Goal: Information Seeking & Learning: Check status

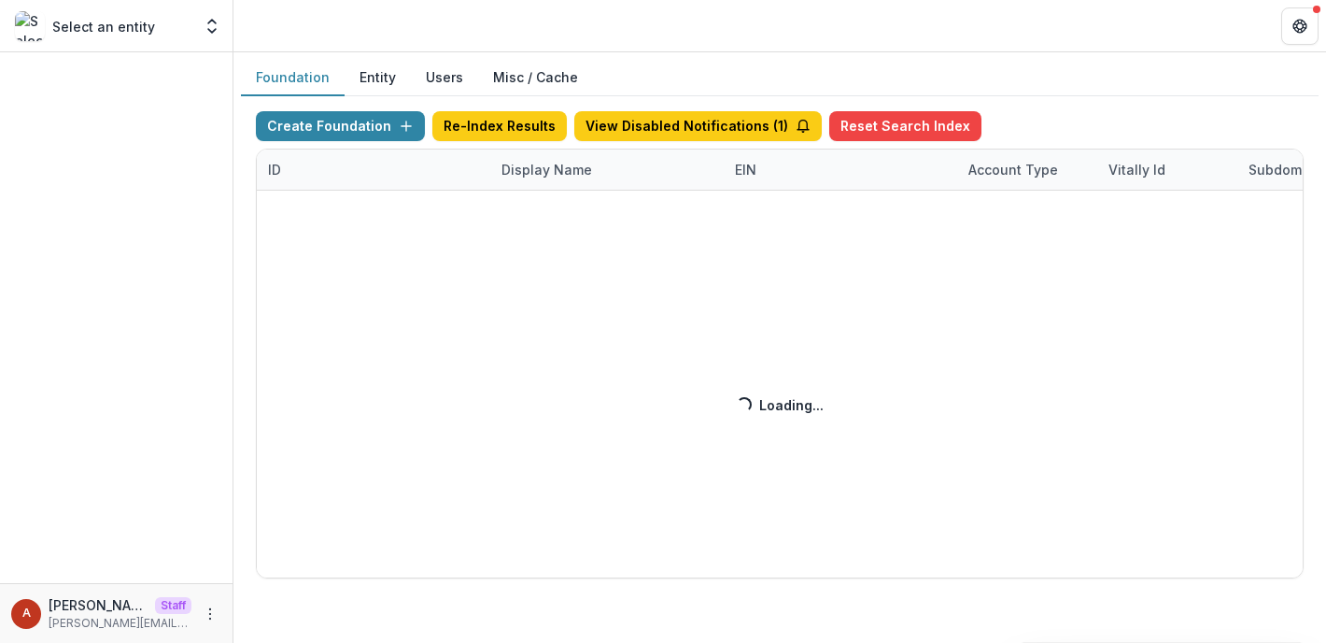
click at [530, 170] on div "Create Foundation Re-Index Results View Disabled Notifications ( 1 ) Reset Sear…" at bounding box center [780, 344] width 1048 height 467
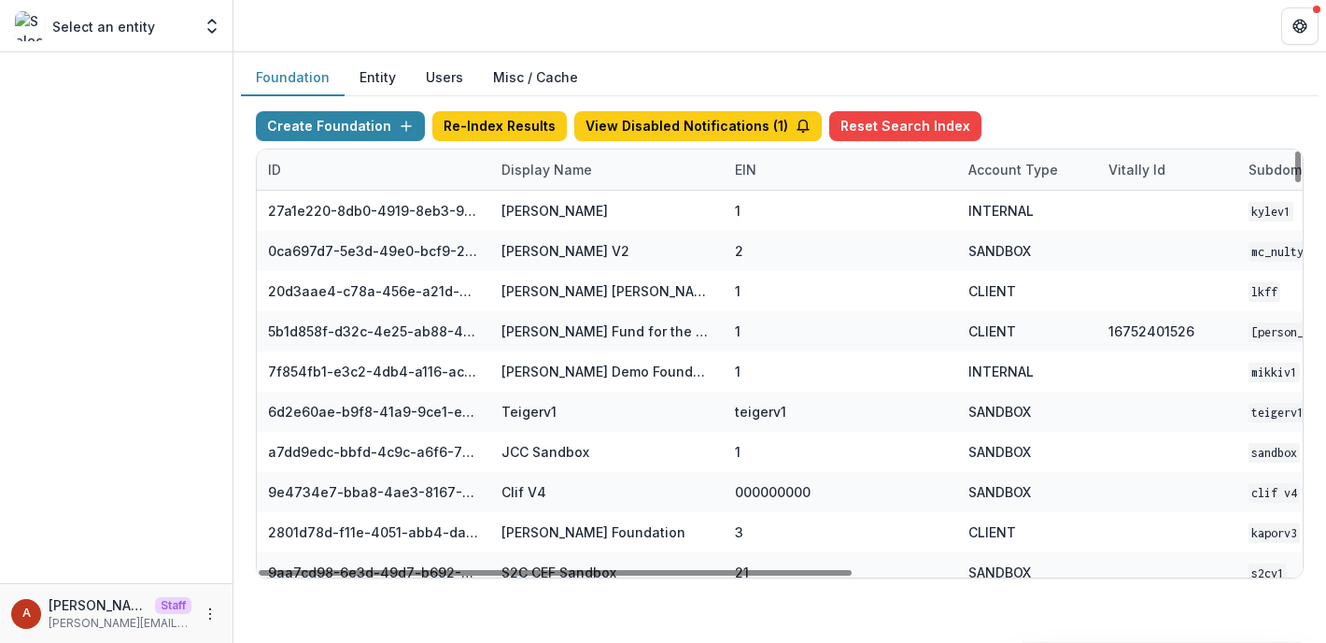
click at [530, 170] on div "Display Name" at bounding box center [546, 170] width 113 height 20
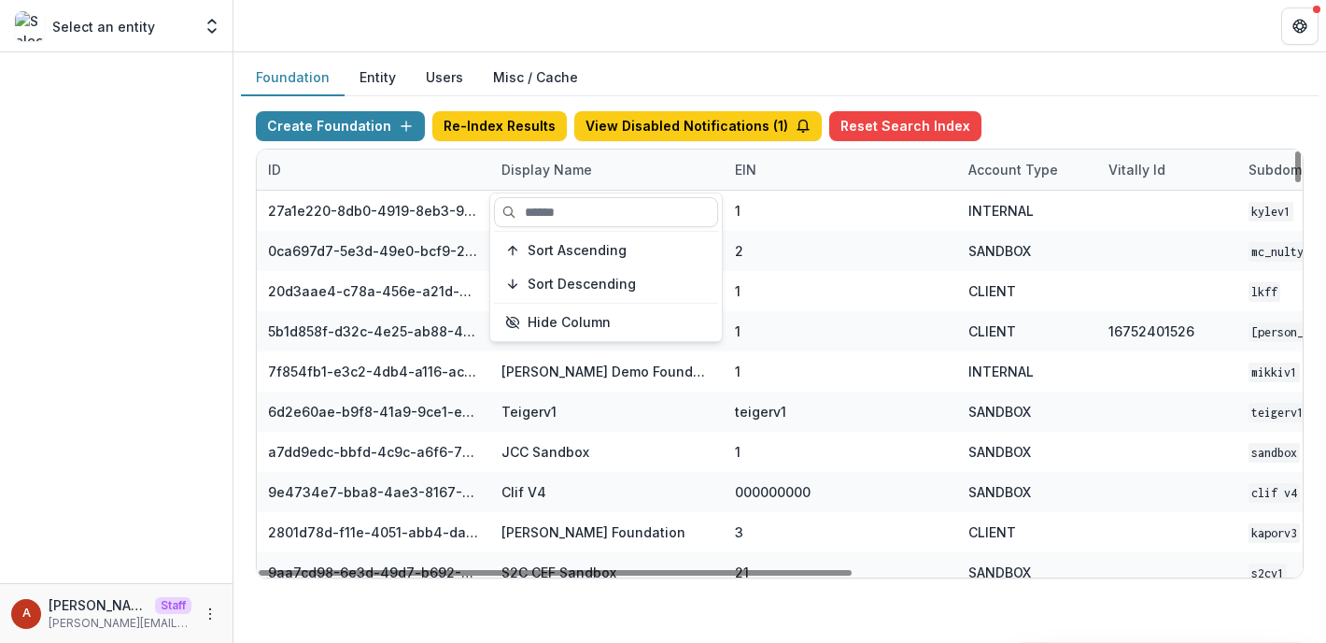
click at [530, 231] on hr at bounding box center [606, 231] width 224 height 1
click at [535, 220] on input at bounding box center [606, 212] width 224 height 30
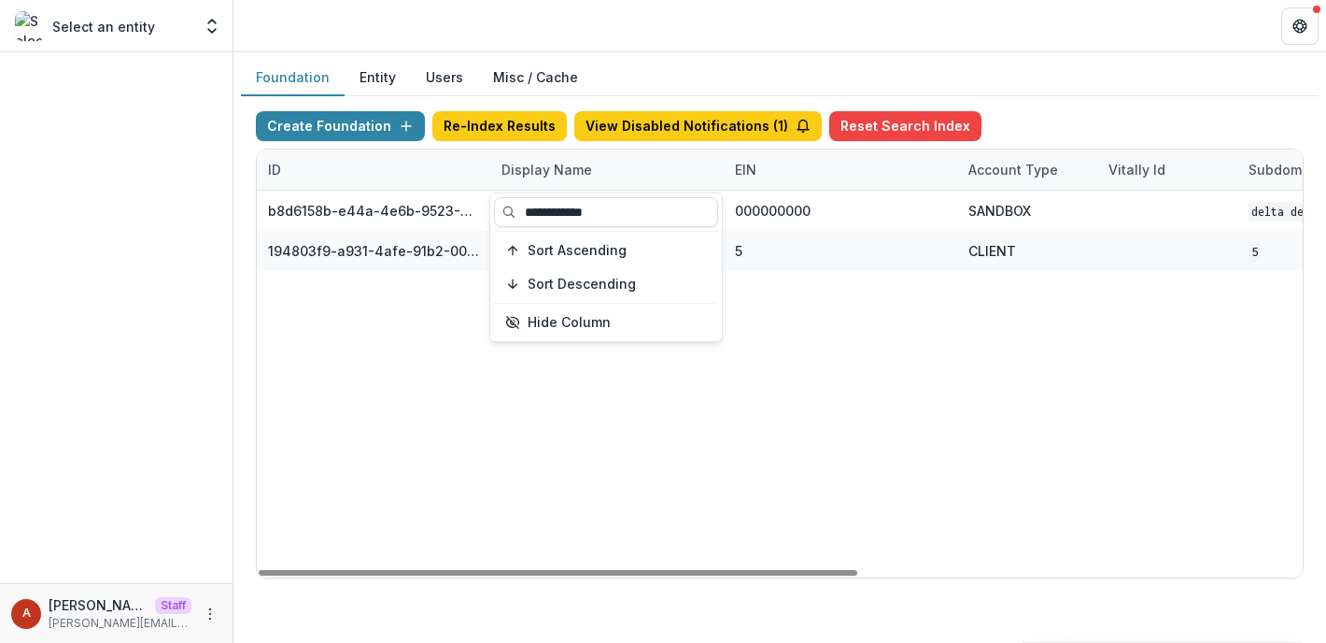
type input "**********"
click at [605, 27] on header at bounding box center [779, 25] width 1093 height 51
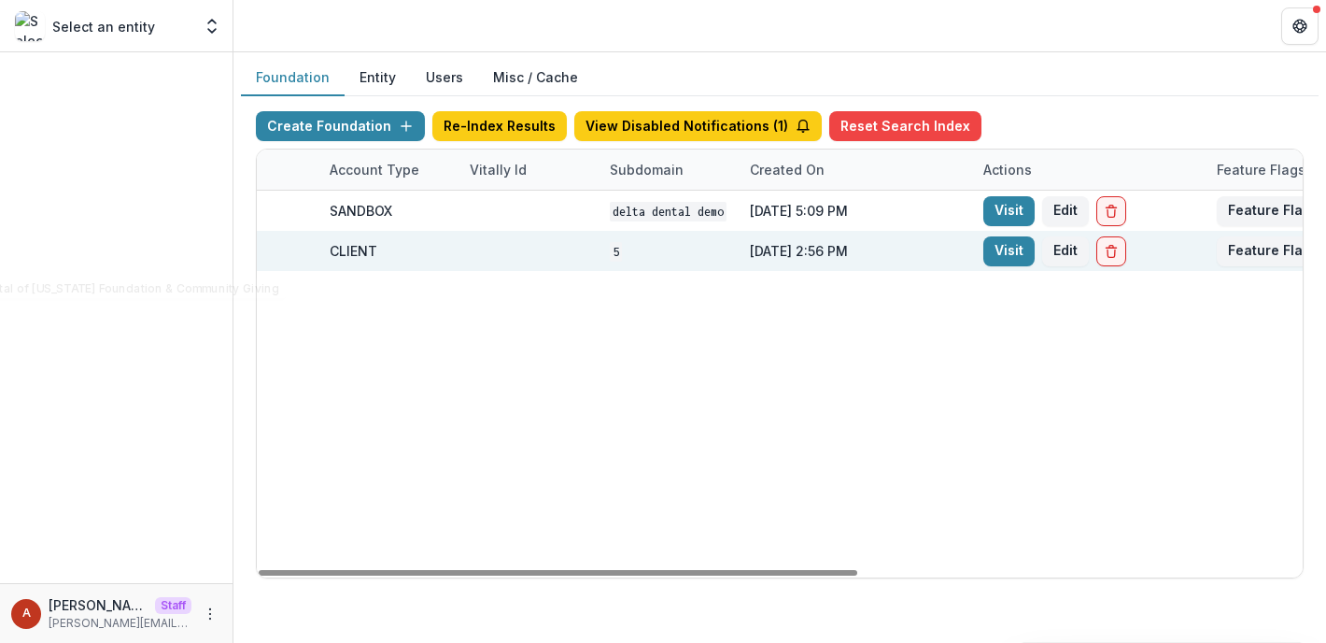
scroll to position [0, 775]
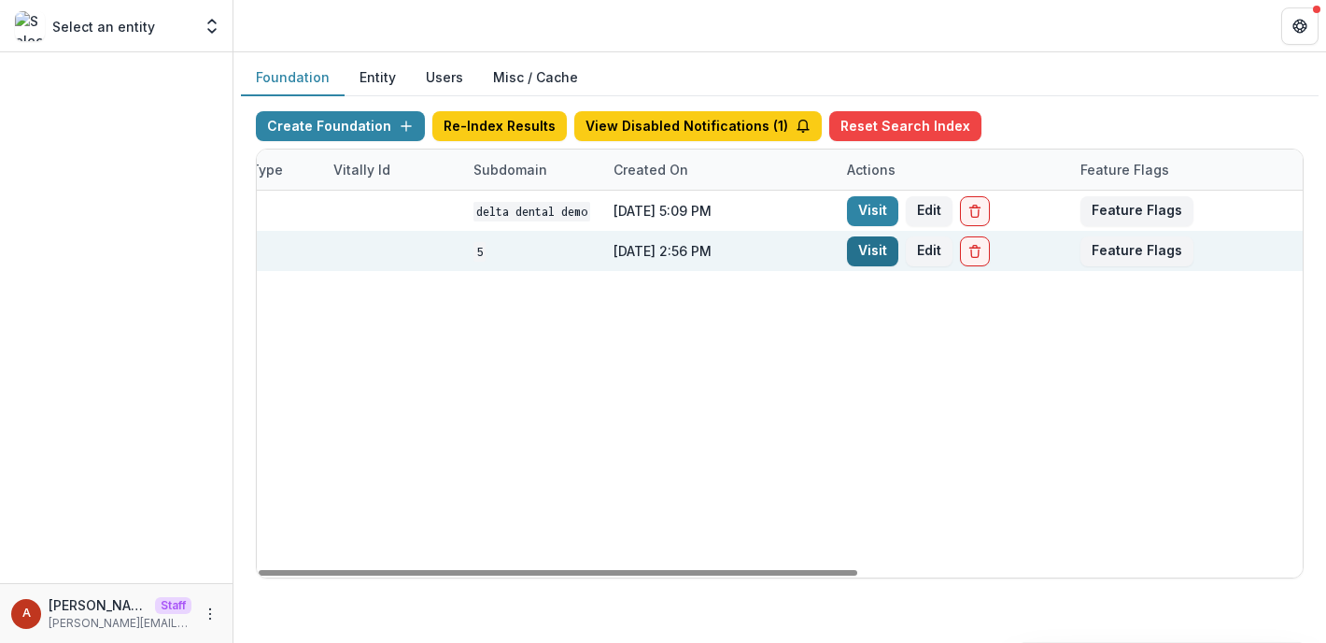
click at [868, 242] on link "Visit" at bounding box center [872, 251] width 51 height 30
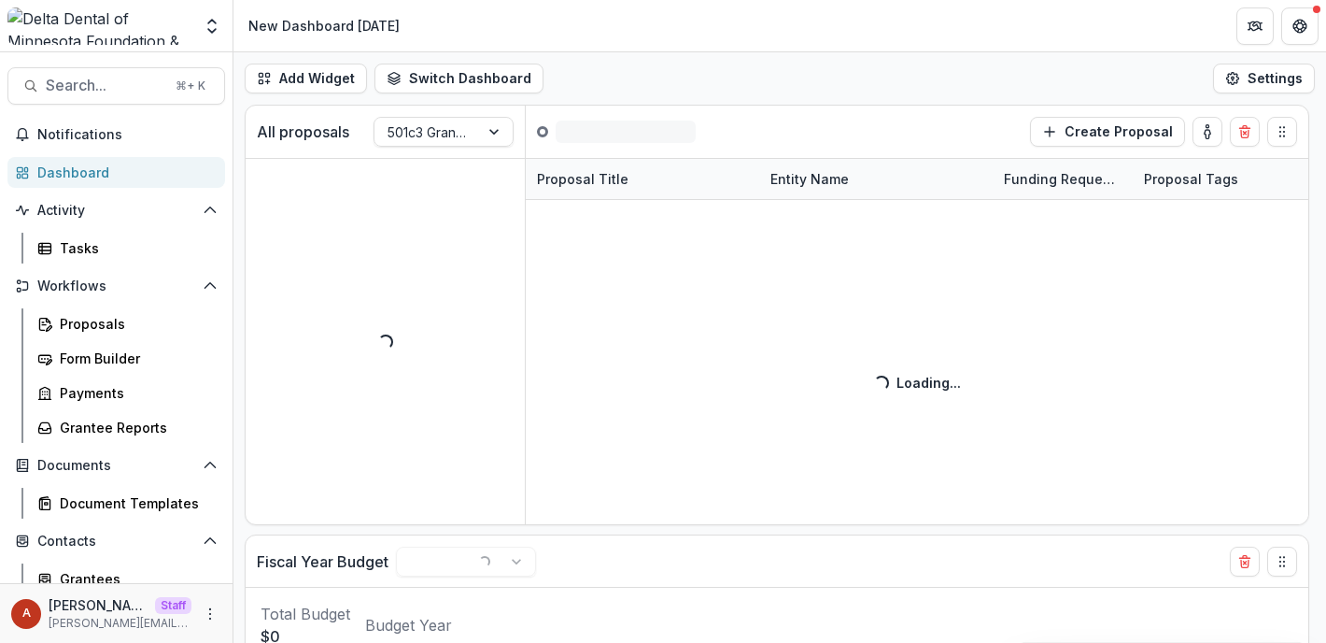
scroll to position [225, 0]
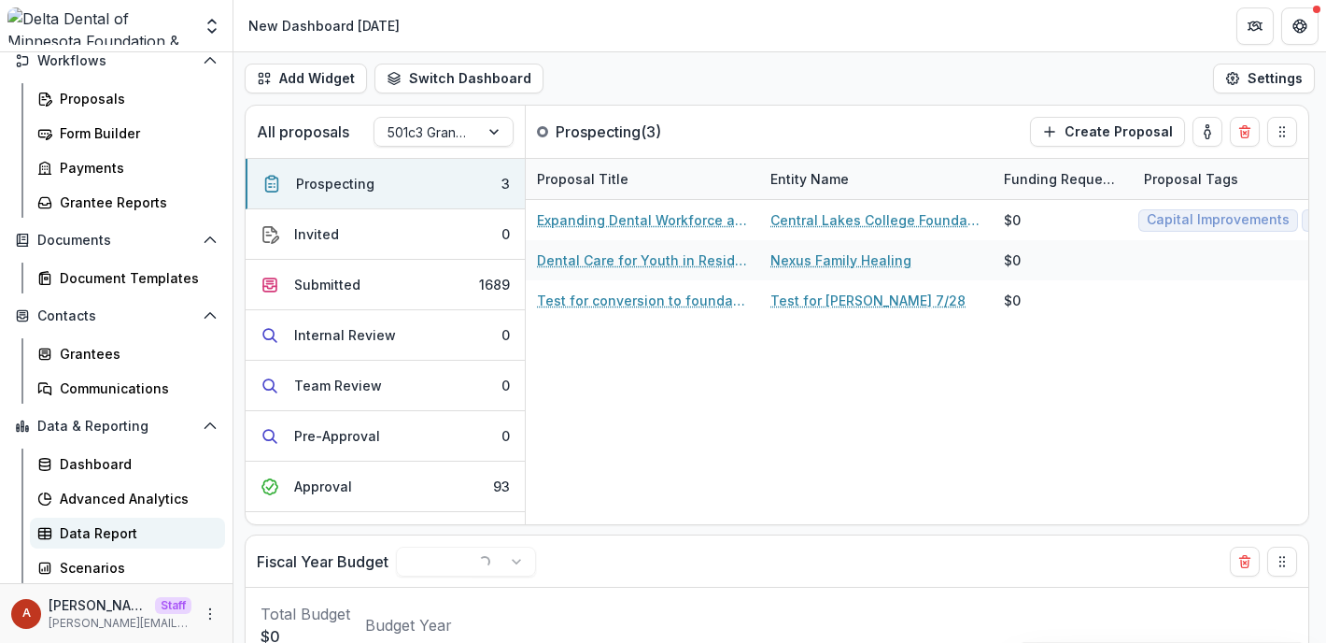
click at [119, 531] on div "Data Report" at bounding box center [135, 533] width 150 height 20
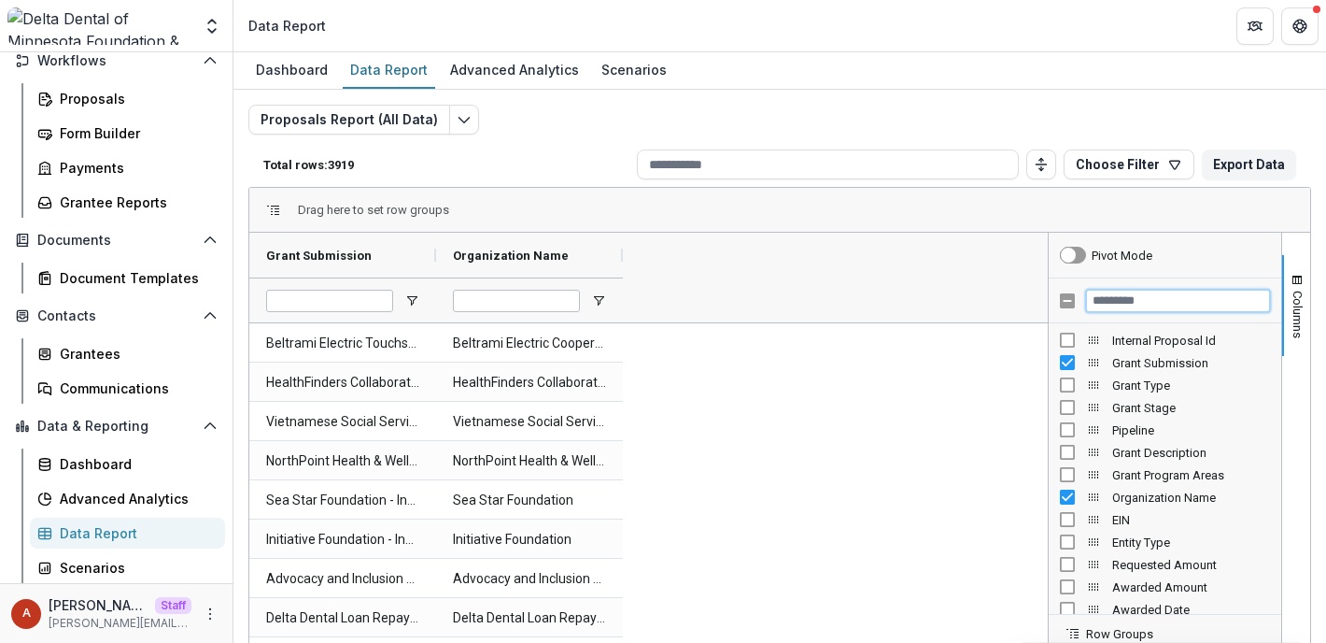
click at [1116, 302] on input "Filter Columns Input" at bounding box center [1178, 301] width 184 height 22
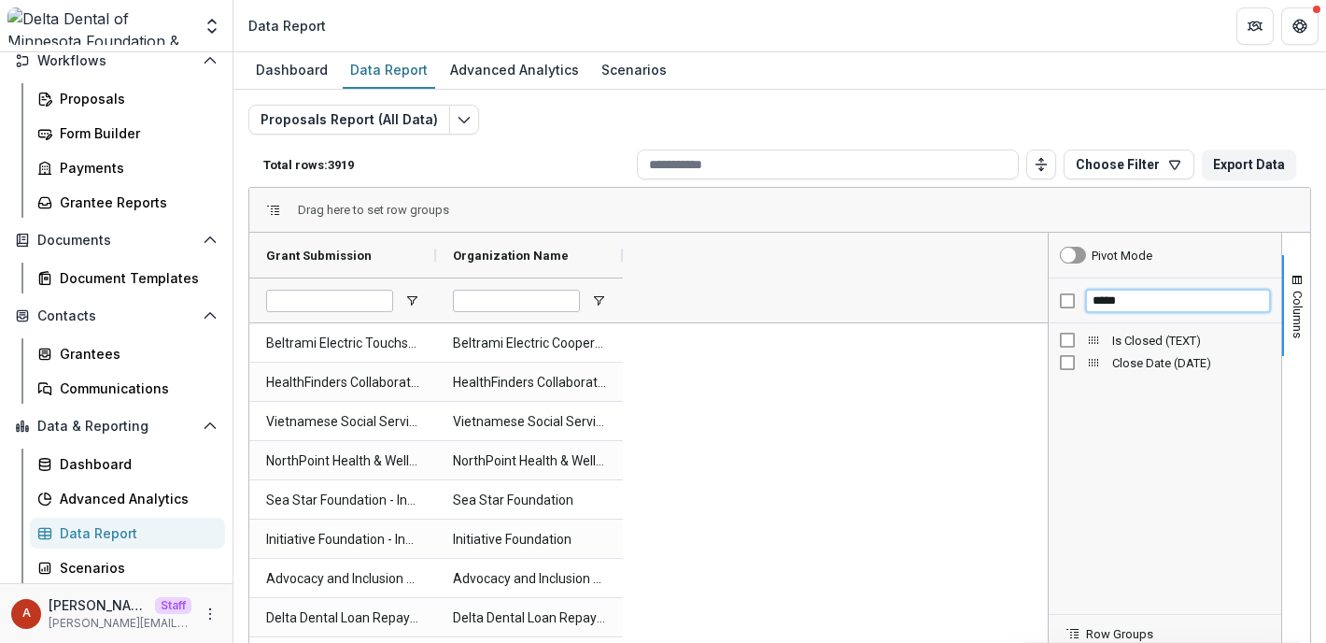
type input "*****"
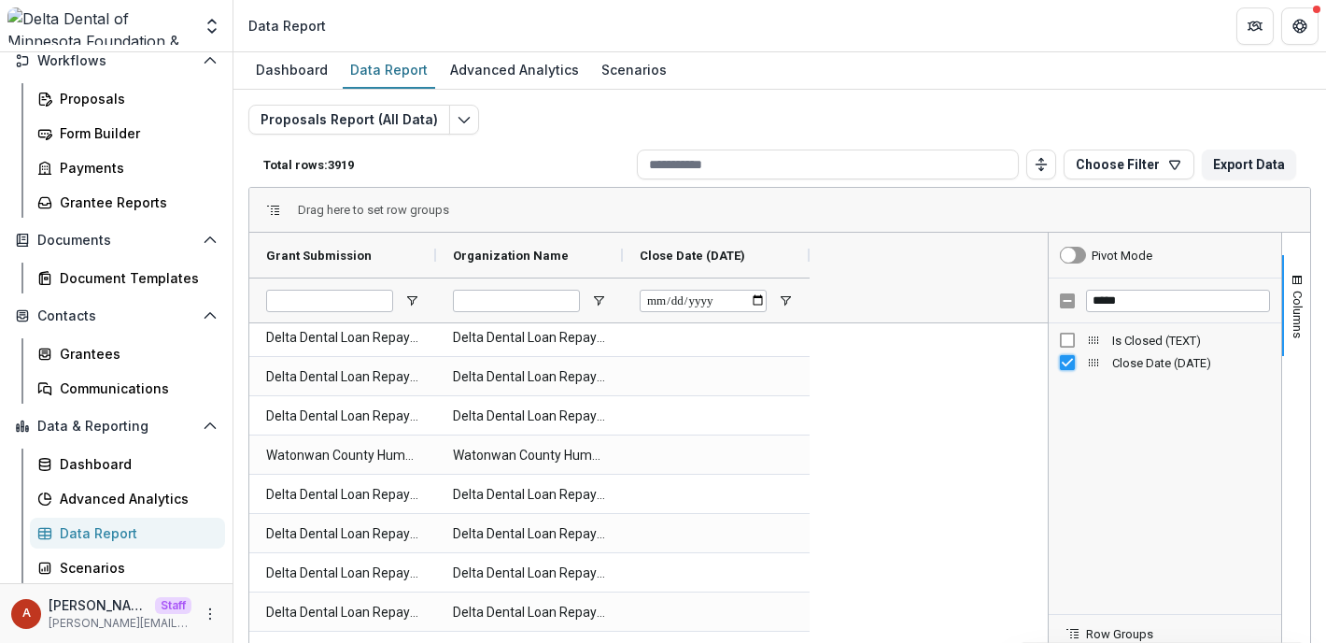
scroll to position [1135, 0]
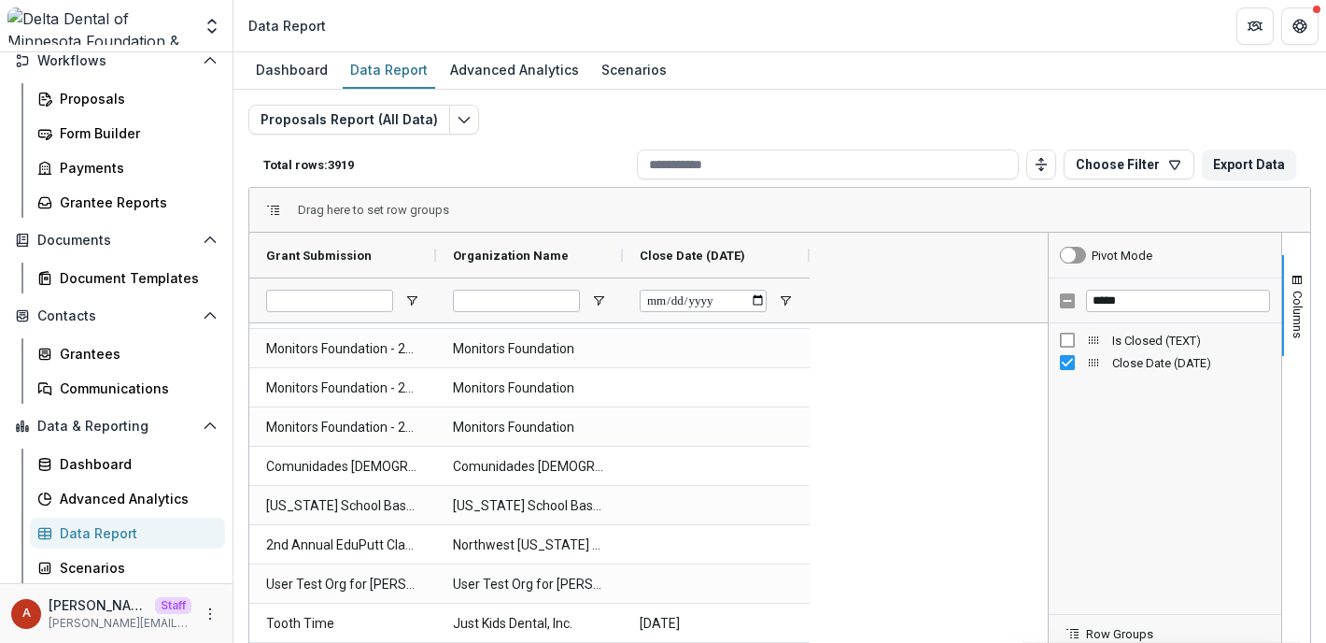
click at [219, 614] on div "A [PERSON_NAME] [PERSON_NAME][EMAIL_ADDRESS][DOMAIN_NAME]" at bounding box center [116, 613] width 233 height 60
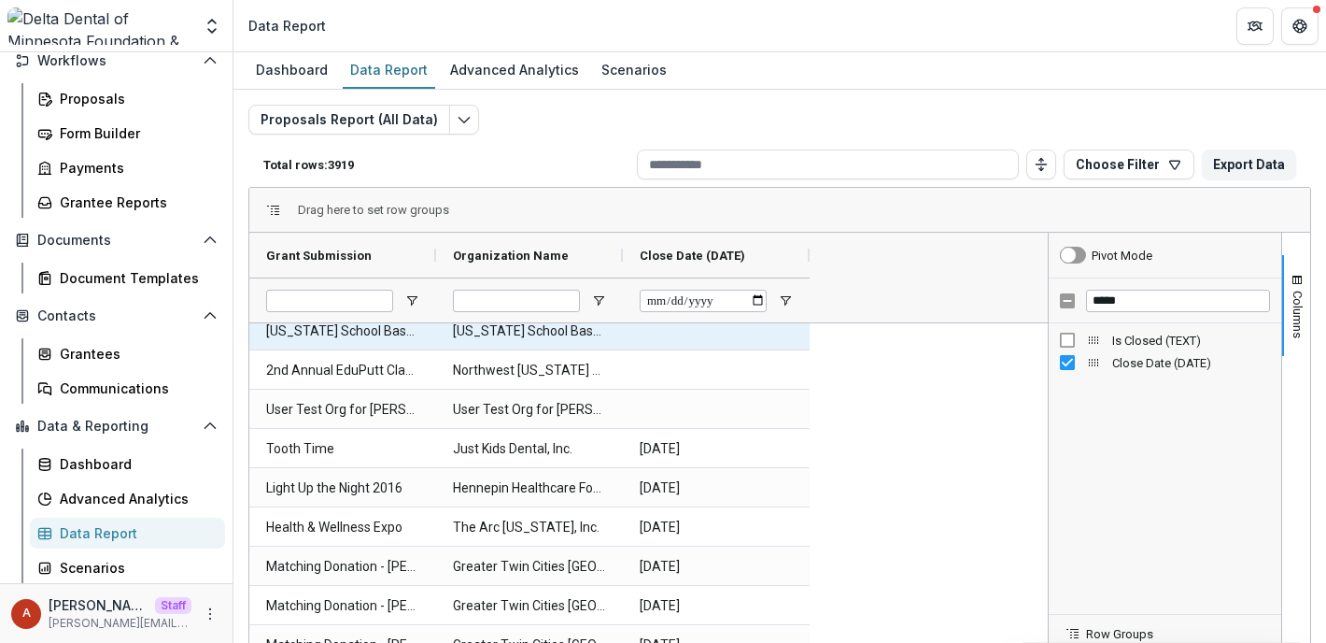
scroll to position [17560, 0]
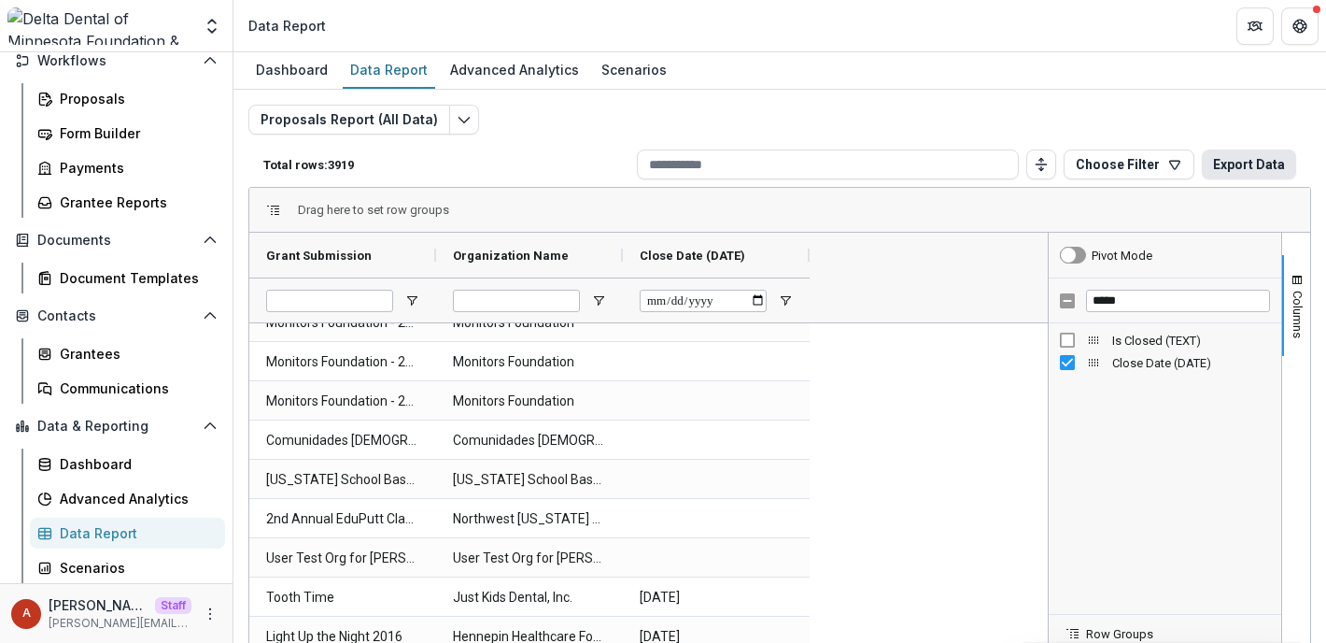
click at [1226, 175] on button "Export Data" at bounding box center [1249, 164] width 94 height 30
click at [784, 301] on span "Open Filter Menu" at bounding box center [785, 300] width 15 height 15
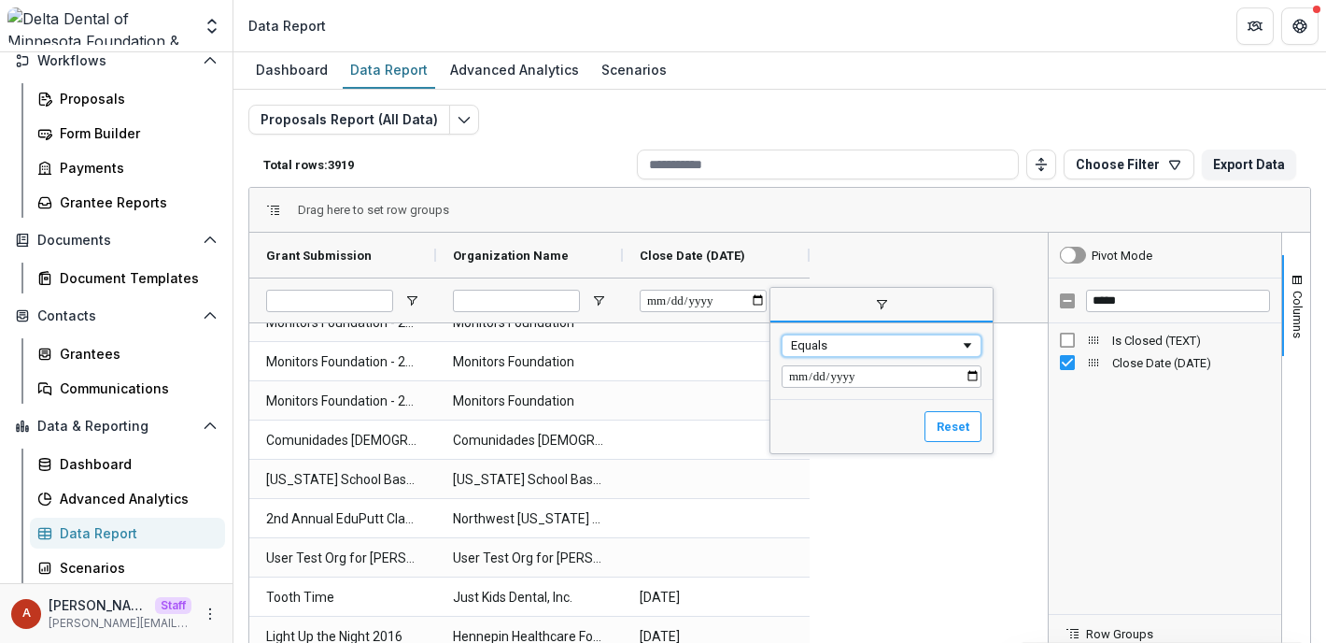
click at [851, 346] on div "Equals" at bounding box center [875, 345] width 169 height 14
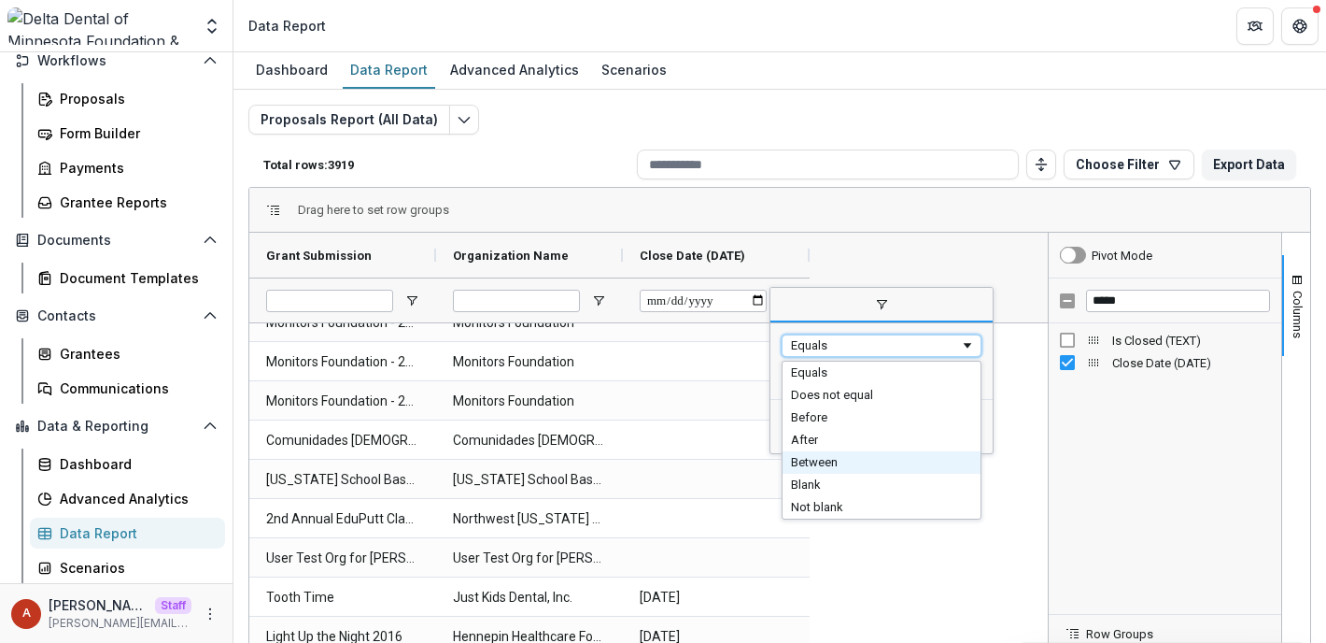
type input "*****"
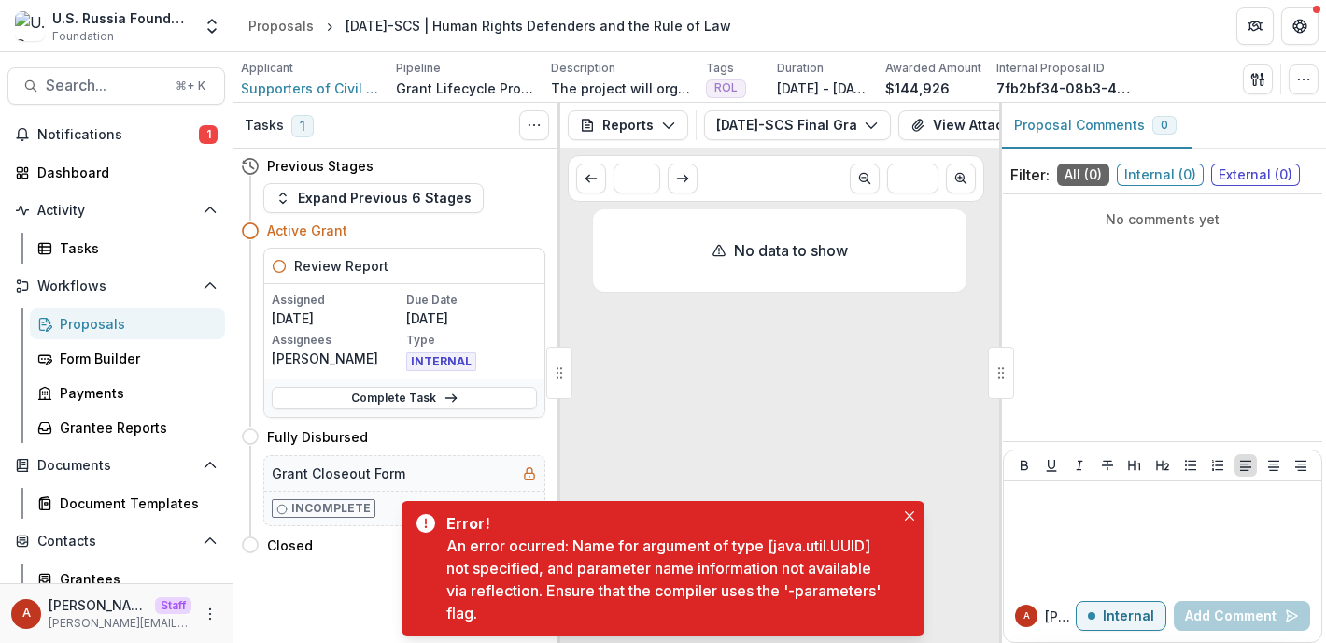
click at [757, 336] on div "No data to show" at bounding box center [780, 422] width 374 height 426
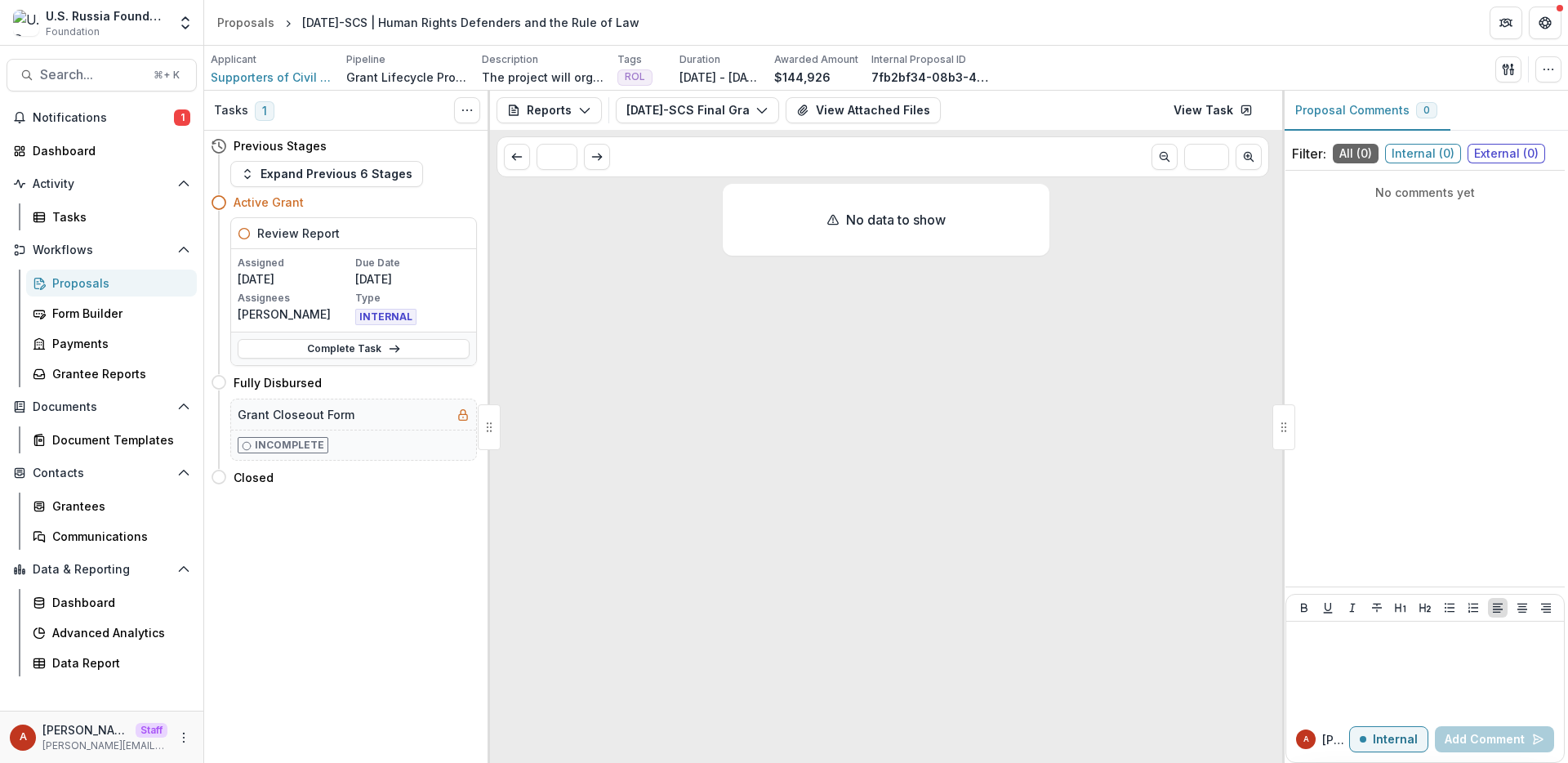
click at [75, 280] on div "Proposals" at bounding box center [118, 284] width 131 height 18
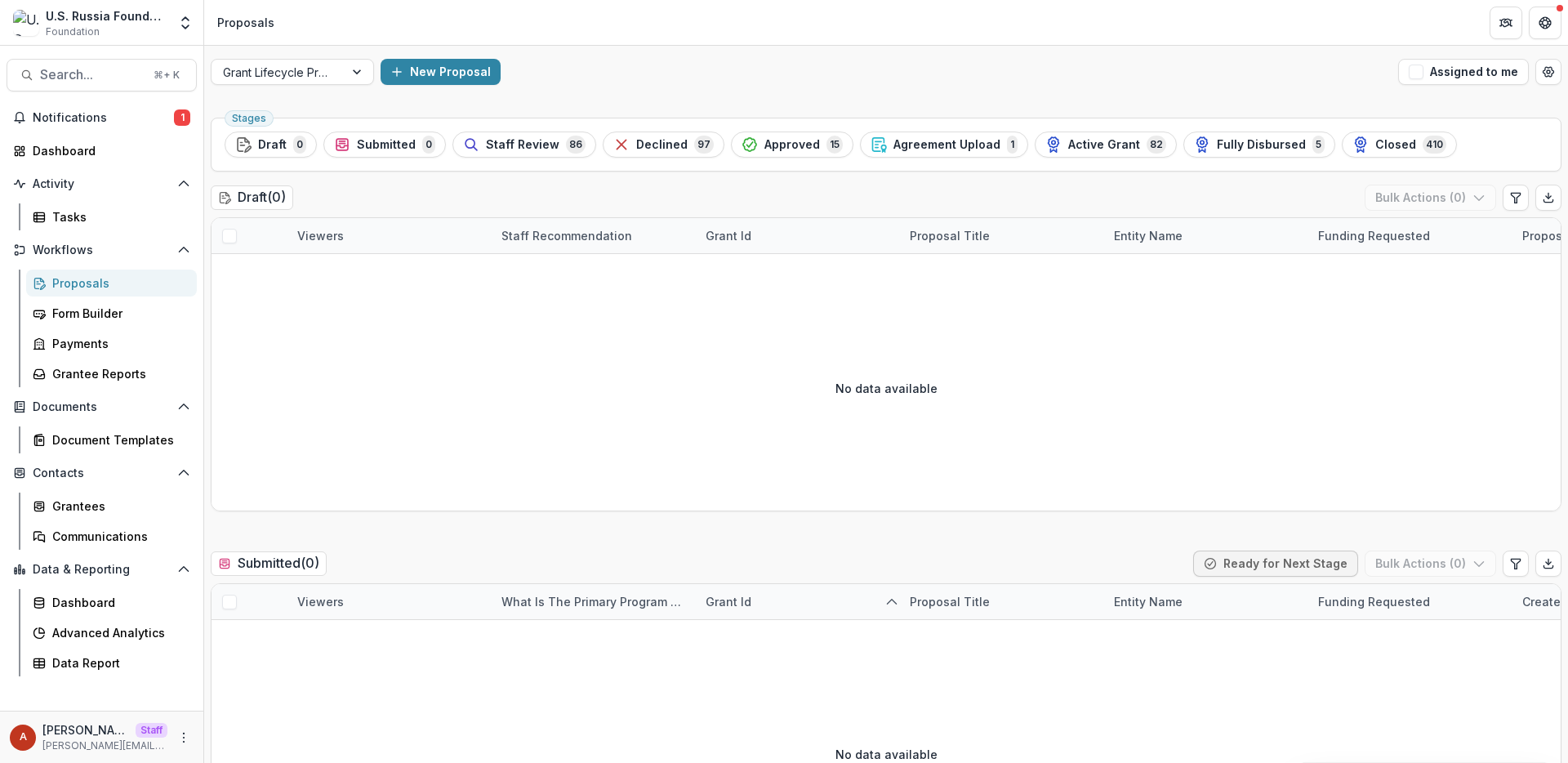
click at [1095, 165] on div "Stages Draft 0 Submitted 0 Staff Review 86 Declined 97 Approved 15 Agreement Up…" at bounding box center [886, 144] width 1351 height 54
click at [1088, 138] on span "Active Grant" at bounding box center [1105, 145] width 72 height 14
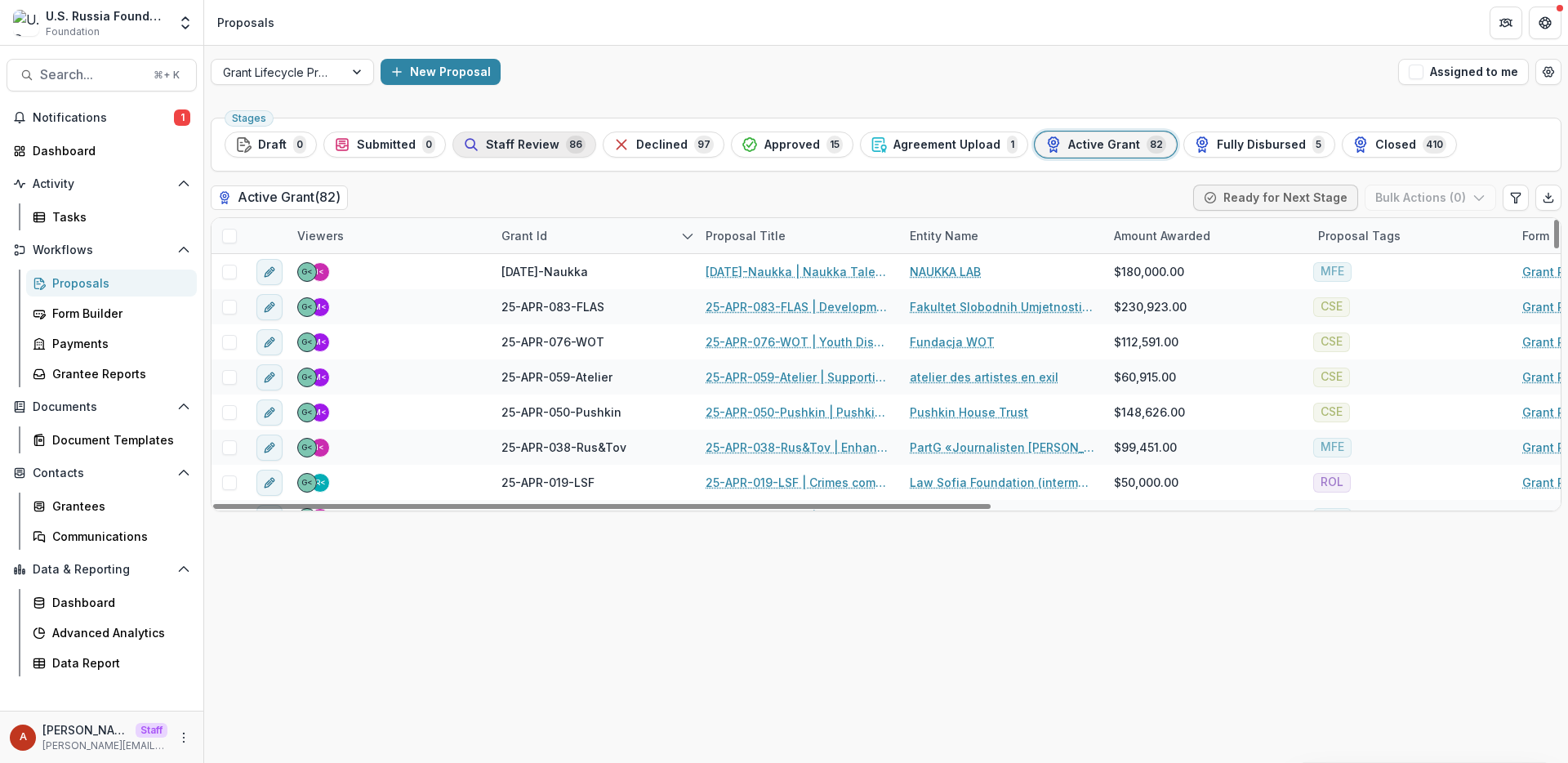
click at [525, 154] on button "Staff Review 86" at bounding box center [524, 144] width 143 height 26
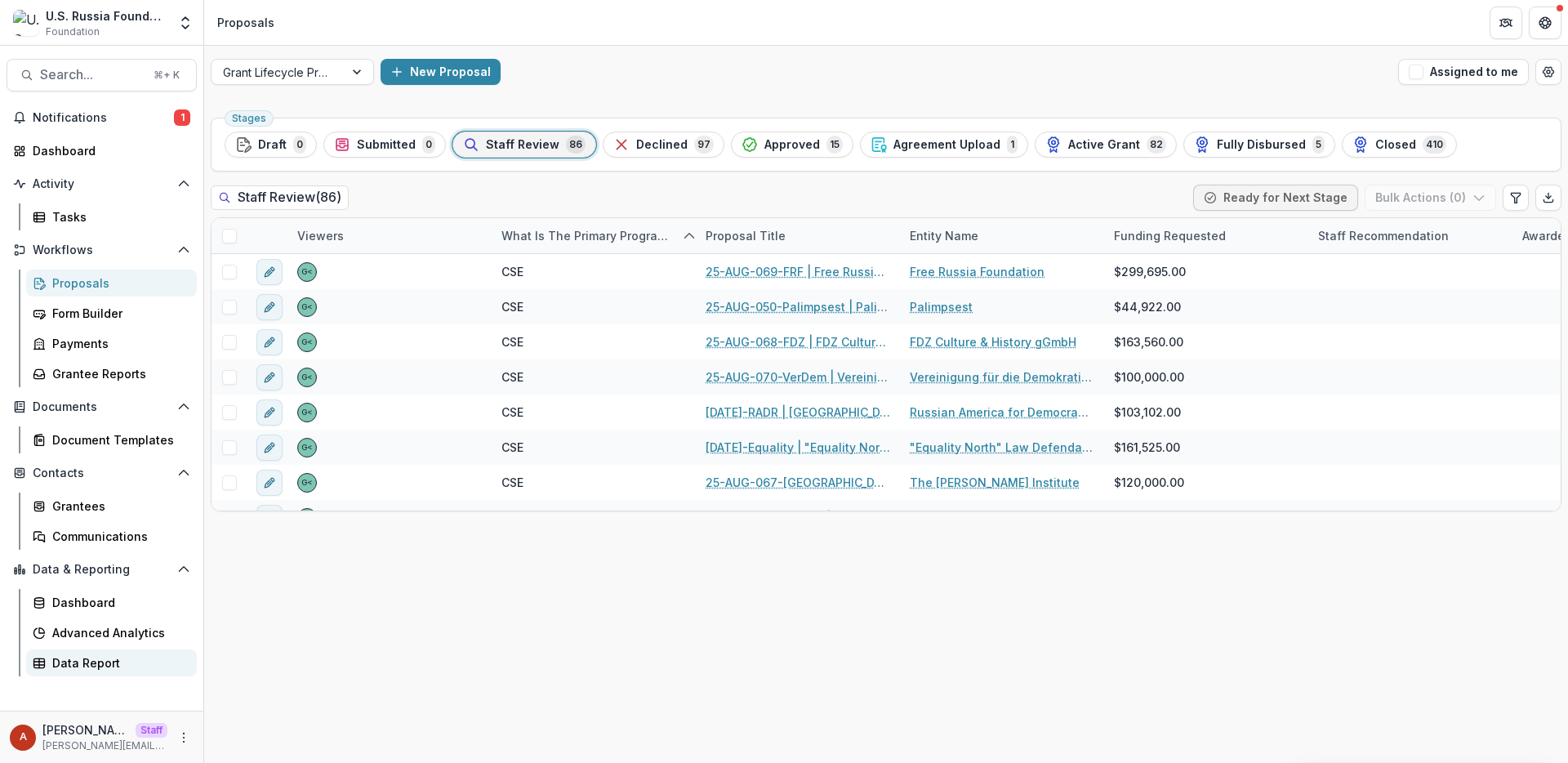
click at [108, 562] on div "Data Report" at bounding box center [118, 663] width 131 height 18
